Goal: Task Accomplishment & Management: Manage account settings

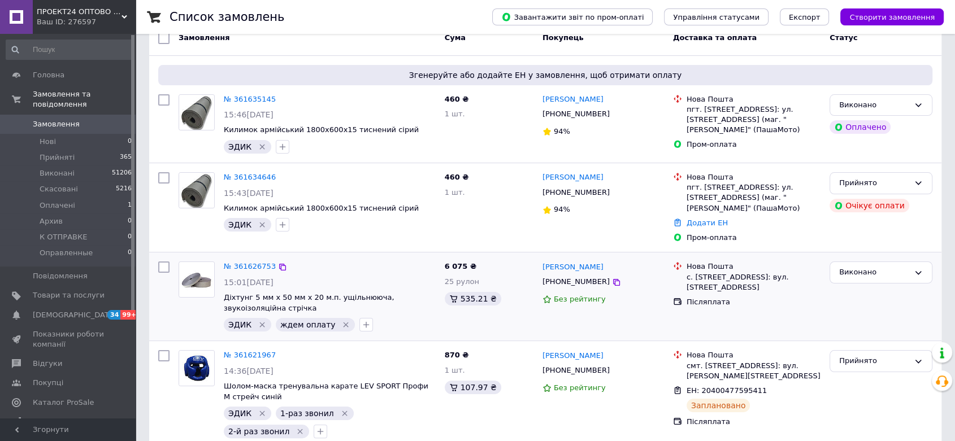
scroll to position [125, 0]
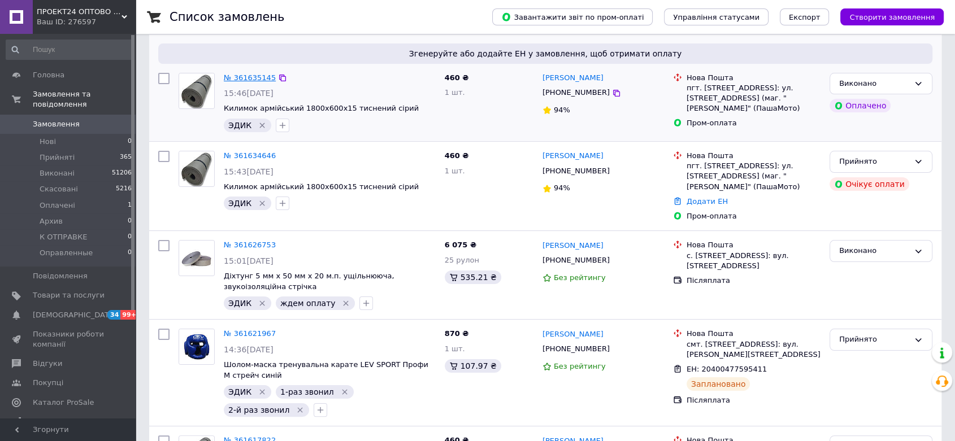
click at [244, 78] on link "№ 361635145" at bounding box center [250, 77] width 52 height 8
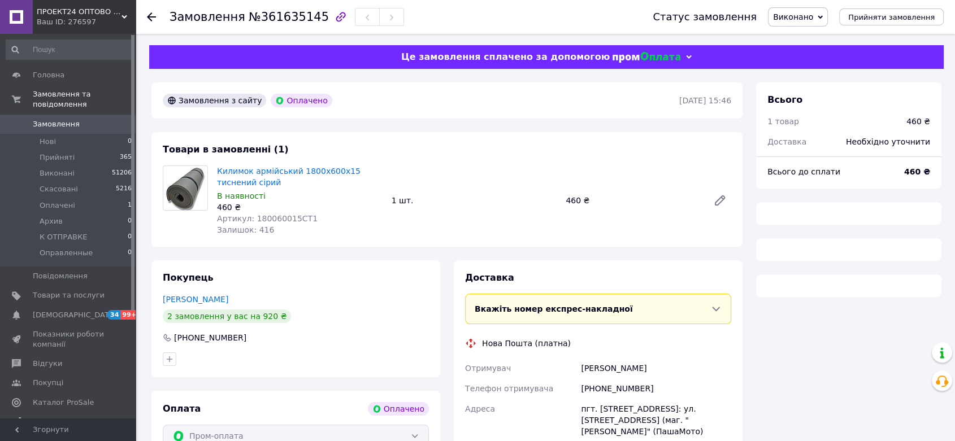
scroll to position [120, 0]
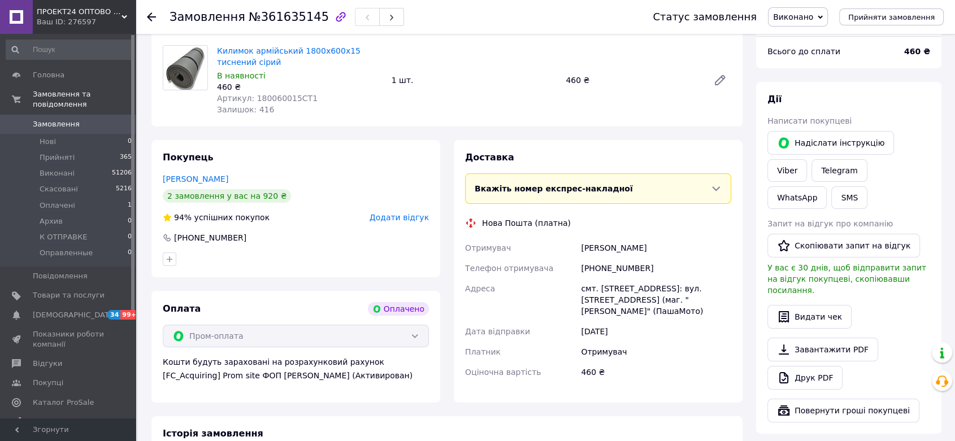
click at [822, 16] on icon at bounding box center [819, 16] width 5 height 3
click at [805, 42] on li "Прийнято" at bounding box center [800, 39] width 64 height 17
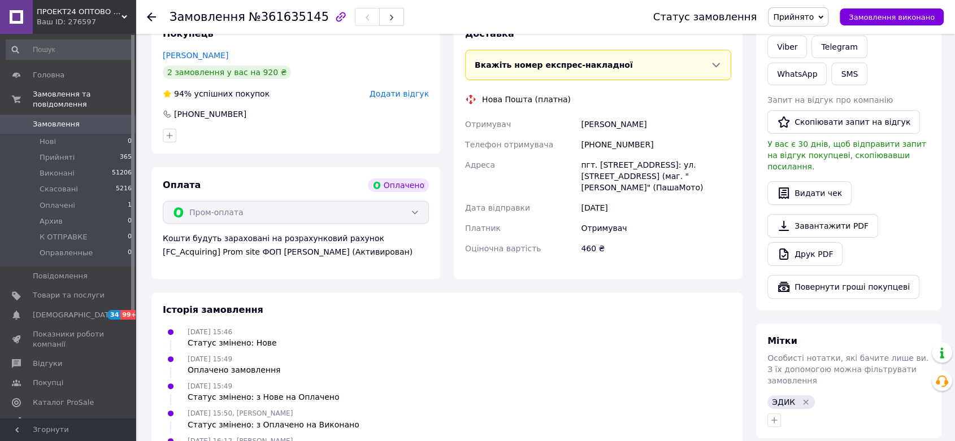
scroll to position [246, 0]
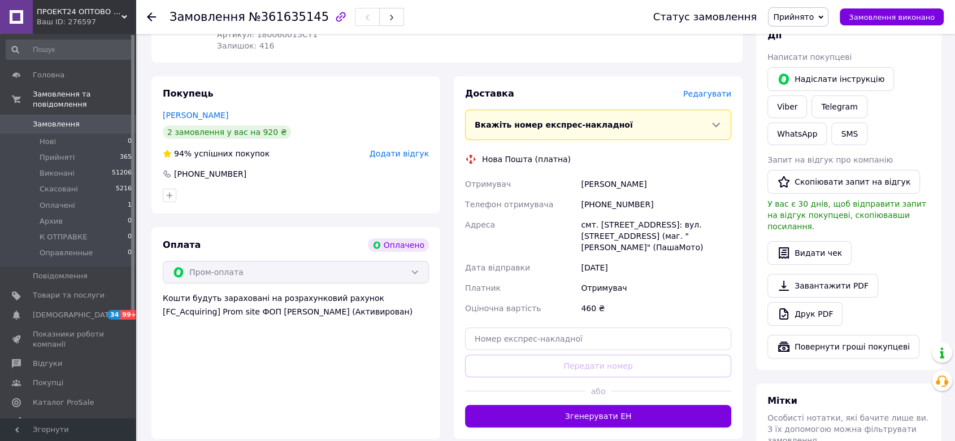
scroll to position [263, 0]
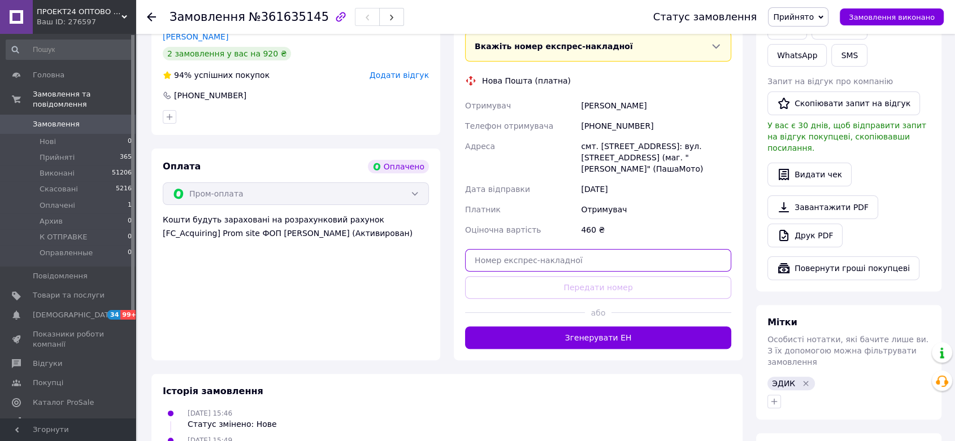
click at [485, 249] on input "text" at bounding box center [598, 260] width 266 height 23
paste input "20400477613238"
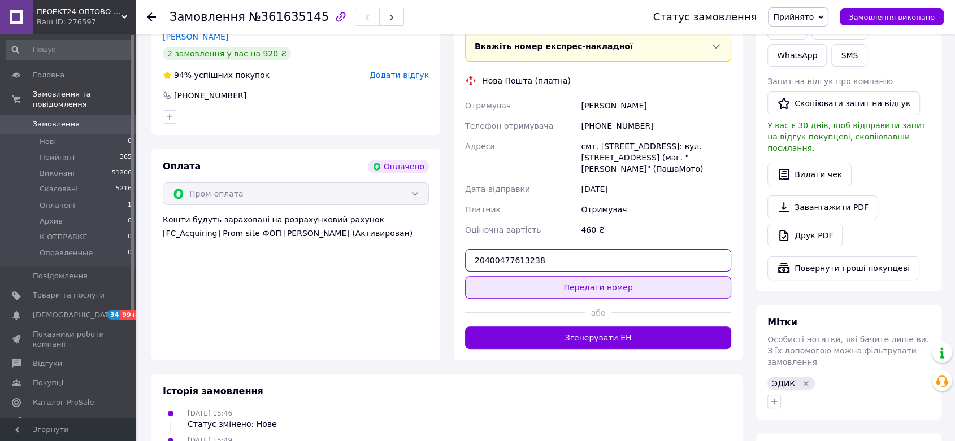
type input "20400477613238"
click at [610, 276] on button "Передати номер" at bounding box center [598, 287] width 266 height 23
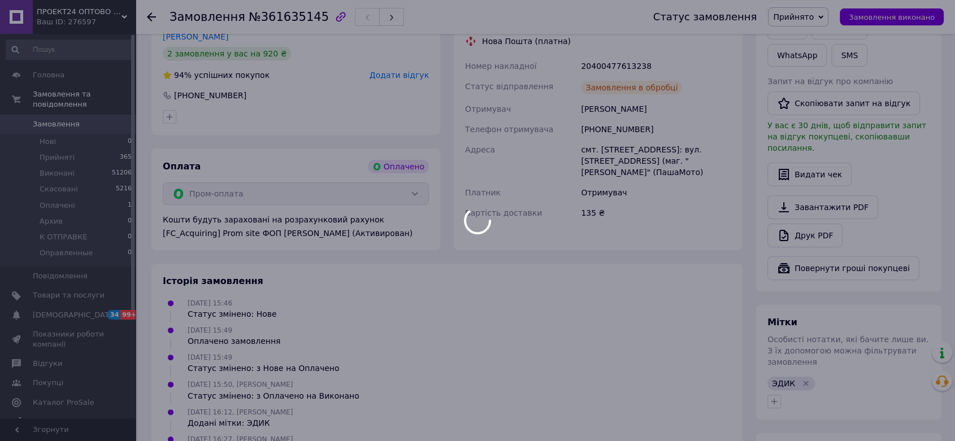
click at [772, 351] on div at bounding box center [477, 220] width 955 height 441
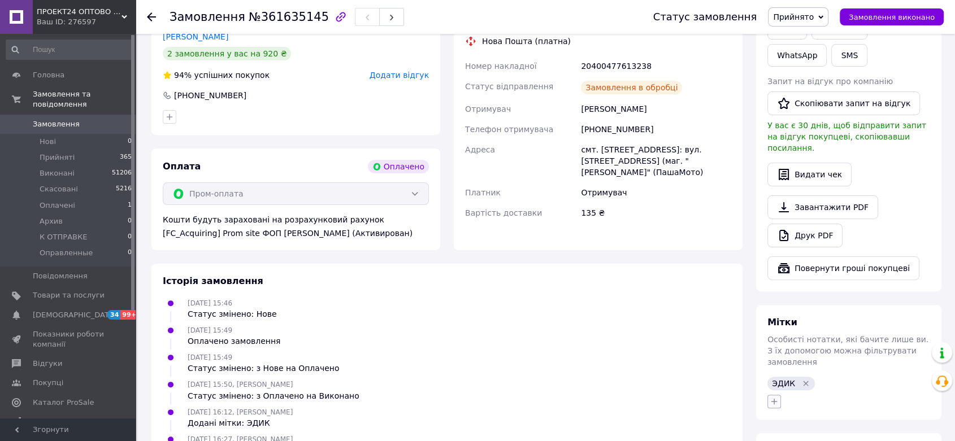
click at [773, 397] on icon "button" at bounding box center [773, 401] width 9 height 9
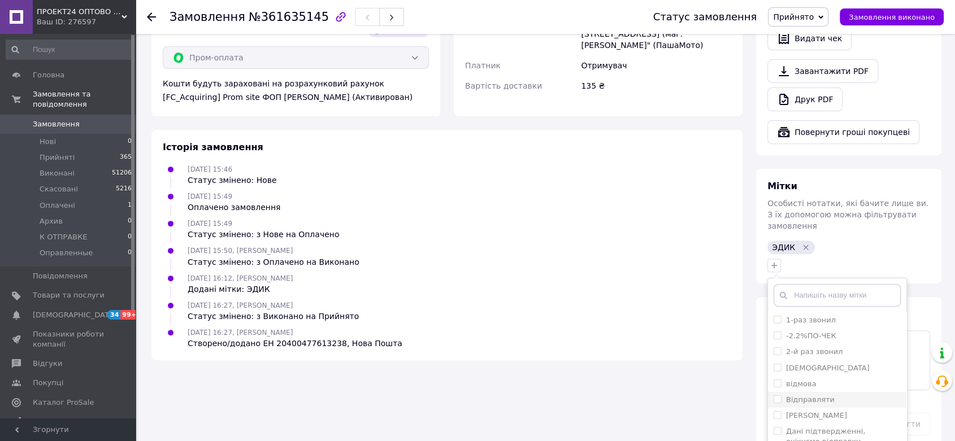
scroll to position [426, 0]
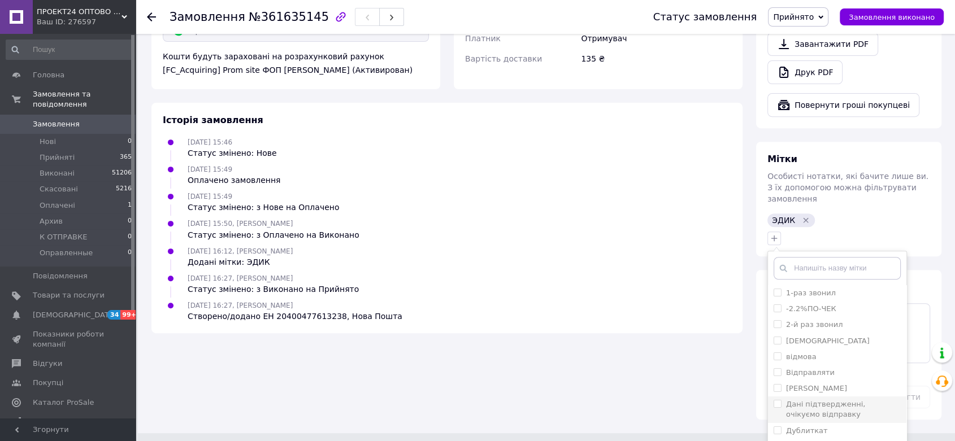
click at [773, 400] on input "Дані підтвердженні, очікуємо відправку" at bounding box center [776, 403] width 7 height 7
checkbox input "true"
drag, startPoint x: 791, startPoint y: 424, endPoint x: 794, endPoint y: 370, distance: 53.7
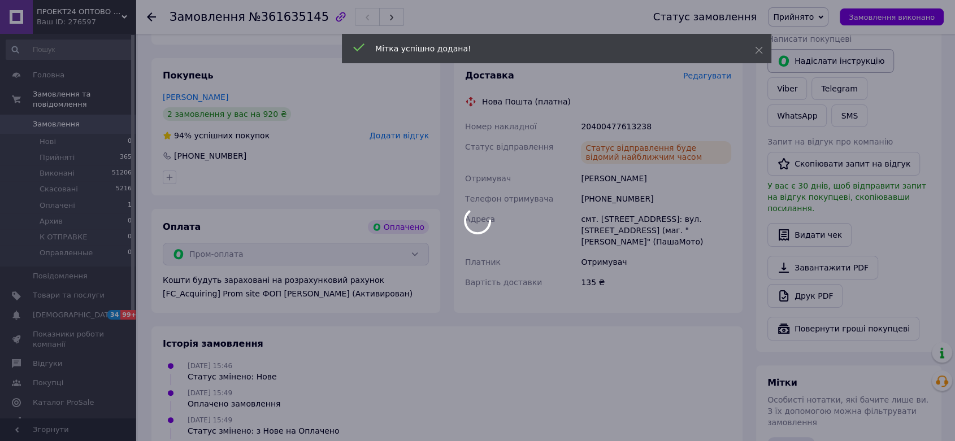
scroll to position [0, 0]
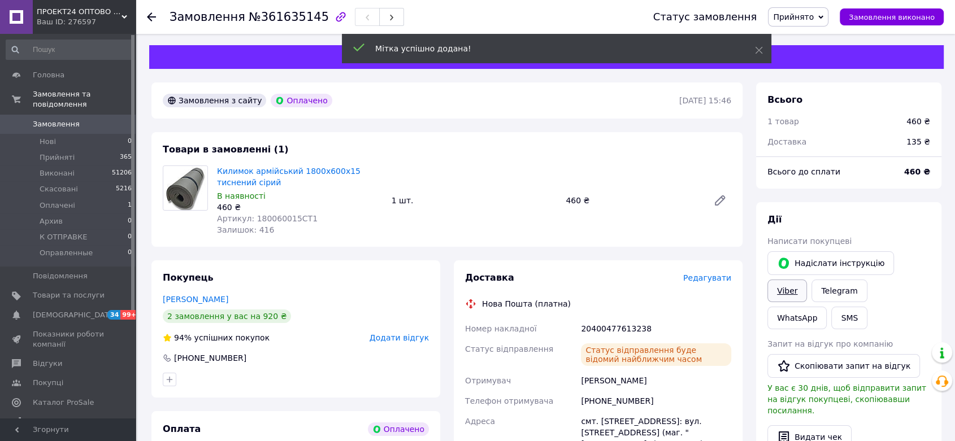
click at [807, 280] on link "Viber" at bounding box center [787, 291] width 40 height 23
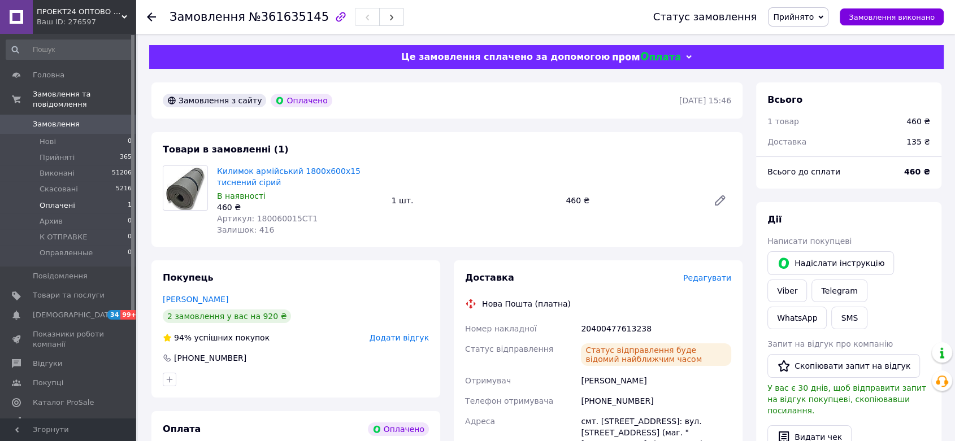
click at [52, 201] on span "Оплачені" at bounding box center [58, 206] width 36 height 10
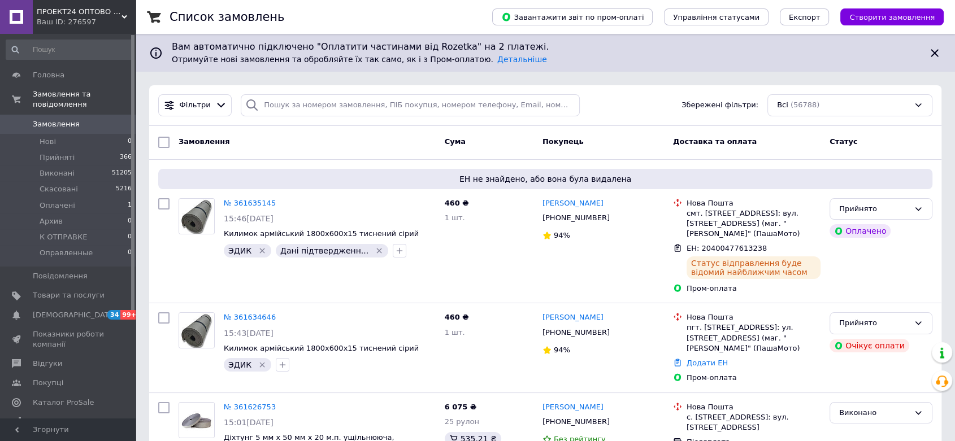
click at [56, 119] on span "Замовлення" at bounding box center [56, 124] width 47 height 10
click at [58, 119] on span "Замовлення" at bounding box center [56, 124] width 47 height 10
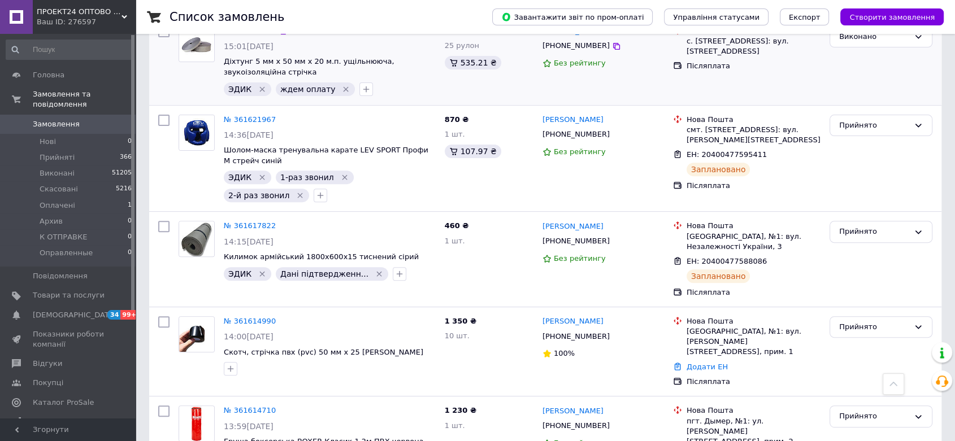
scroll to position [439, 0]
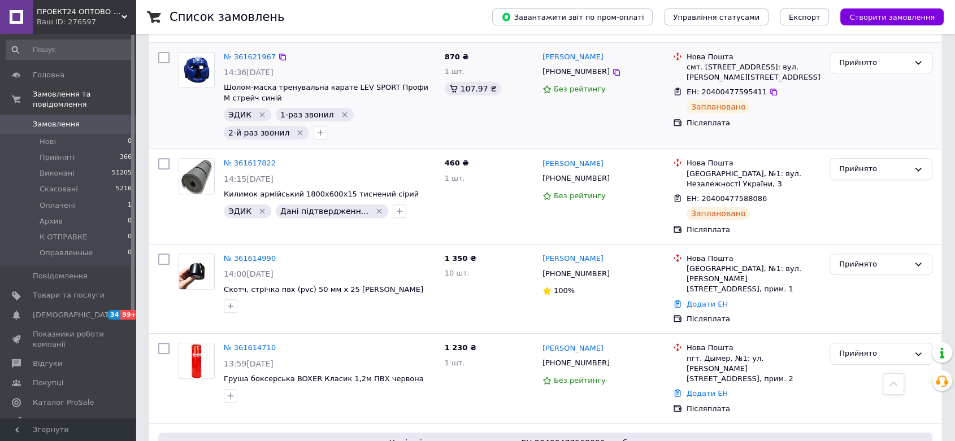
click at [304, 128] on icon "Видалити мітку" at bounding box center [299, 132] width 9 height 9
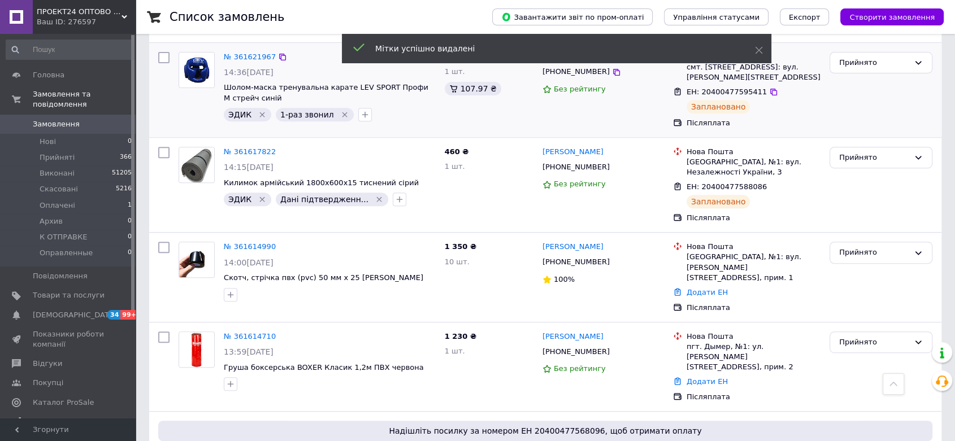
click at [340, 110] on icon "Видалити мітку" at bounding box center [344, 114] width 9 height 9
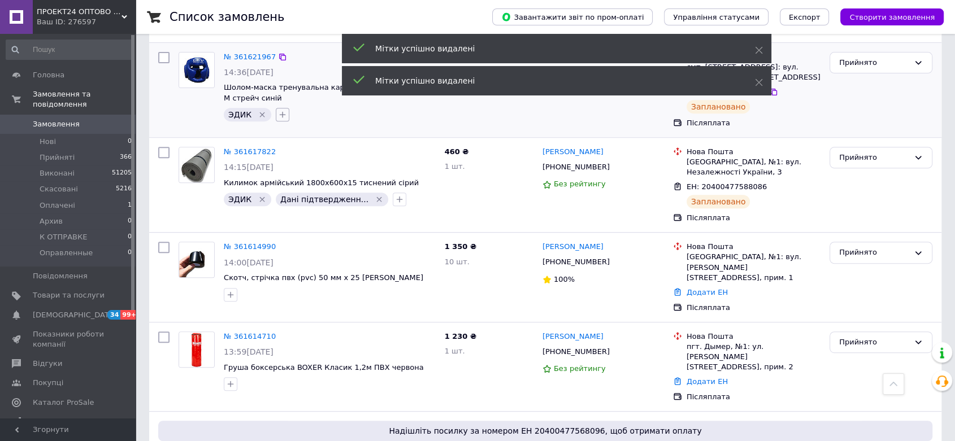
click at [278, 110] on icon "button" at bounding box center [282, 114] width 9 height 9
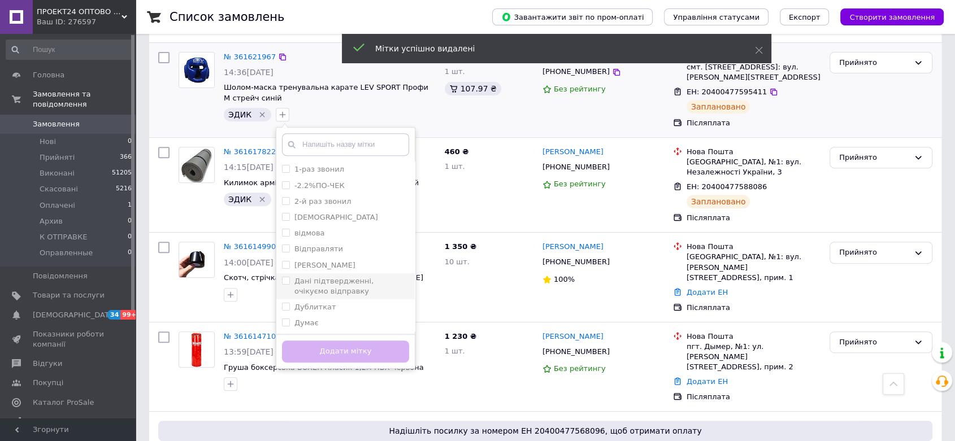
click at [285, 277] on input "Дані підтвердженні, очікуємо відправку" at bounding box center [285, 280] width 7 height 7
checkbox input "true"
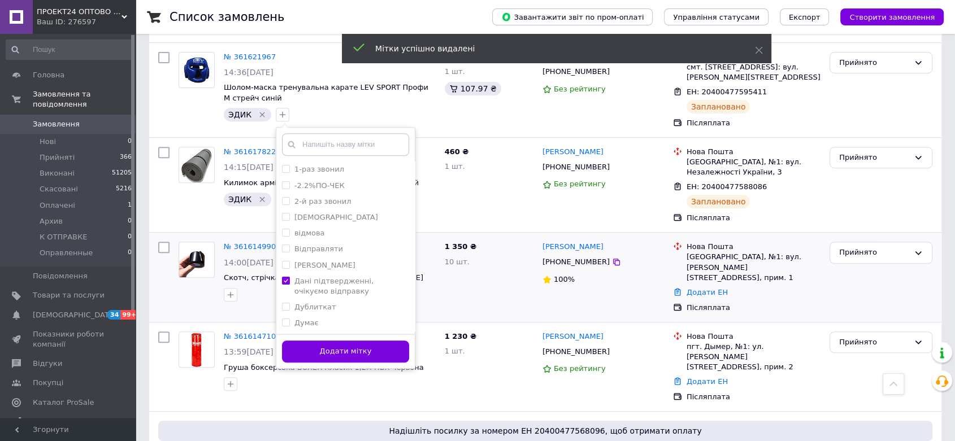
drag, startPoint x: 310, startPoint y: 332, endPoint x: 425, endPoint y: 272, distance: 130.4
click at [311, 341] on button "Додати мітку" at bounding box center [345, 352] width 127 height 22
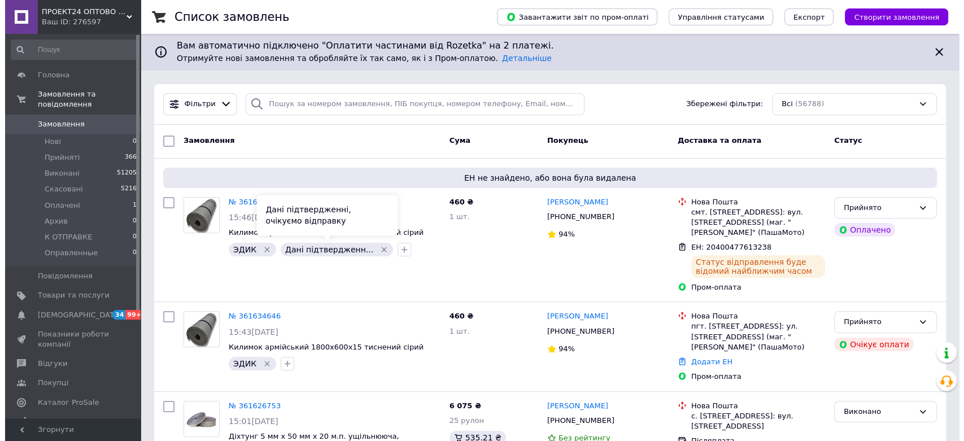
scroll to position [0, 0]
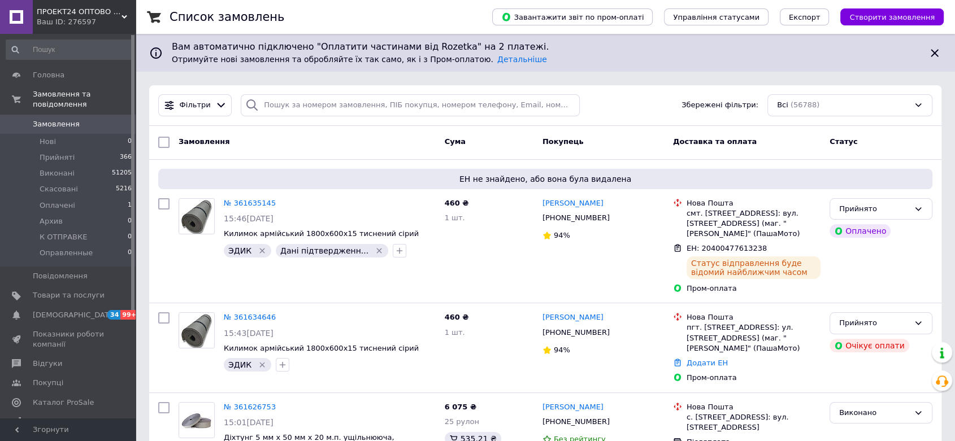
click at [41, 119] on span "Замовлення" at bounding box center [56, 124] width 47 height 10
click at [54, 201] on span "Оплачені" at bounding box center [58, 206] width 36 height 10
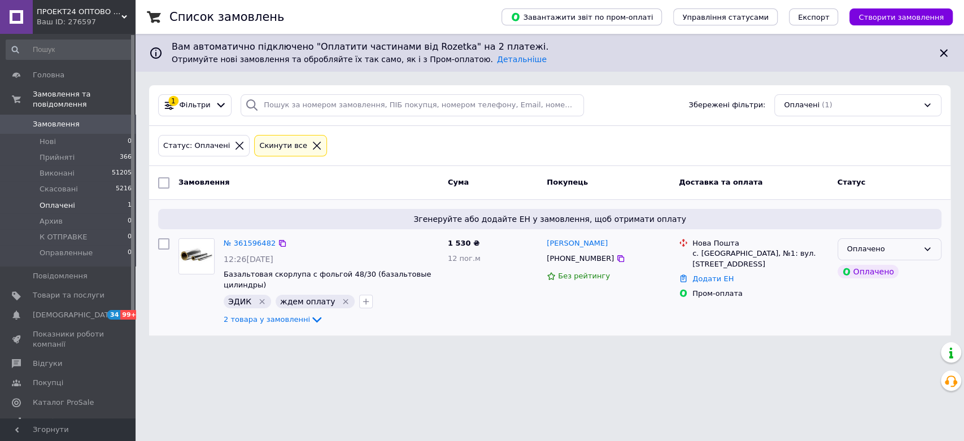
click at [926, 246] on icon at bounding box center [927, 249] width 9 height 9
drag, startPoint x: 867, startPoint y: 273, endPoint x: 805, endPoint y: 260, distance: 63.6
click at [867, 272] on li "Прийнято" at bounding box center [889, 273] width 103 height 21
